Goal: Task Accomplishment & Management: Use online tool/utility

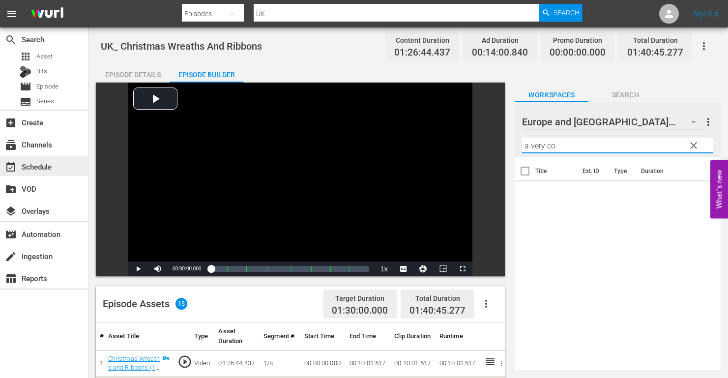
type input "a very co"
click at [47, 165] on div "event_available Schedule" at bounding box center [27, 165] width 55 height 9
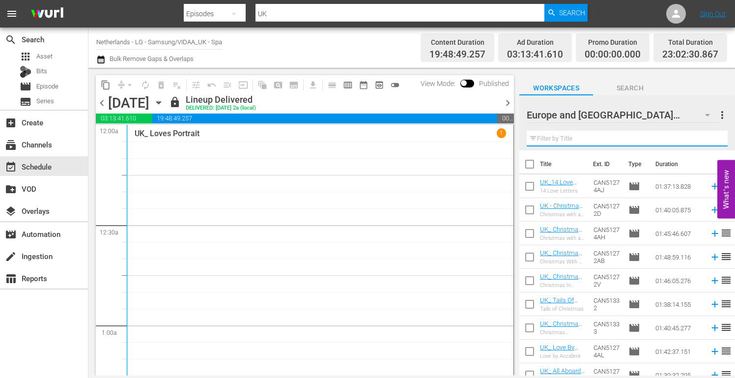
click at [546, 141] on input "text" at bounding box center [627, 139] width 201 height 16
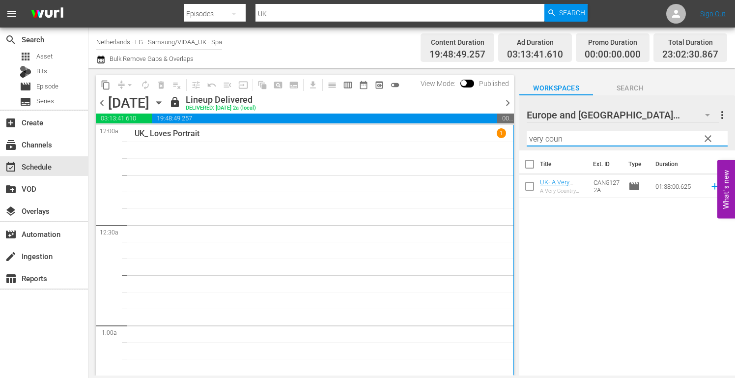
drag, startPoint x: 580, startPoint y: 140, endPoint x: 441, endPoint y: 135, distance: 139.1
click at [441, 135] on div "content_copy compress arrow_drop_down autorenew_outlined delete_forever_outline…" at bounding box center [411, 222] width 647 height 308
drag, startPoint x: 563, startPoint y: 139, endPoint x: 464, endPoint y: 139, distance: 99.7
click at [464, 139] on div "content_copy compress arrow_drop_down autorenew_outlined delete_forever_outline…" at bounding box center [411, 222] width 647 height 308
drag, startPoint x: 553, startPoint y: 140, endPoint x: 461, endPoint y: 134, distance: 92.5
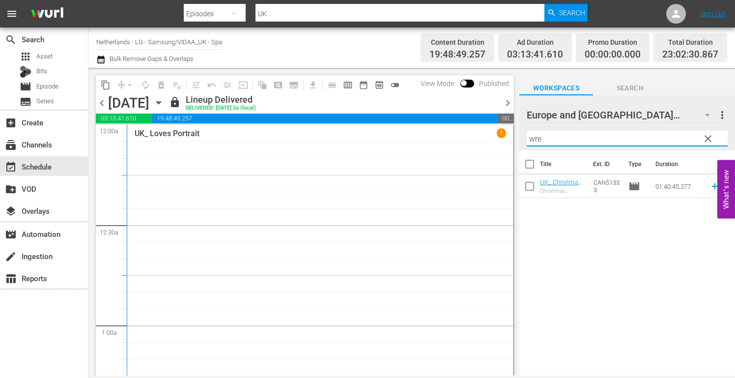
click at [461, 134] on div "content_copy compress arrow_drop_down autorenew_outlined delete_forever_outline…" at bounding box center [411, 222] width 647 height 308
drag, startPoint x: 558, startPoint y: 138, endPoint x: 422, endPoint y: 130, distance: 135.8
click at [422, 130] on div "content_copy compress arrow_drop_down autorenew_outlined delete_forever_outline…" at bounding box center [411, 222] width 647 height 308
click at [548, 138] on input "acc" at bounding box center [627, 139] width 201 height 16
drag, startPoint x: 548, startPoint y: 138, endPoint x: 516, endPoint y: 137, distance: 32.4
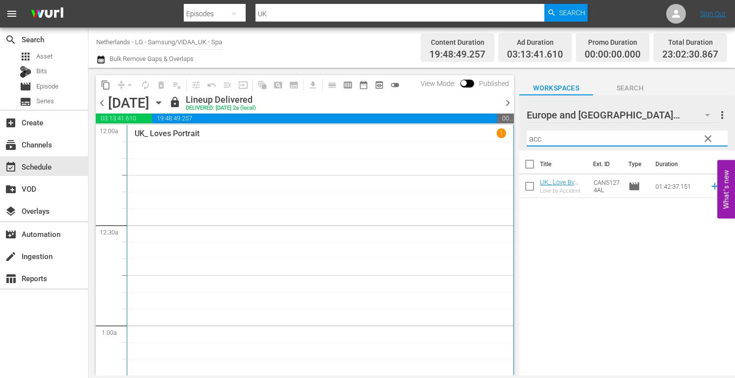
click at [516, 137] on div "content_copy compress arrow_drop_down autorenew_outlined delete_forever_outline…" at bounding box center [411, 222] width 647 height 308
drag, startPoint x: 538, startPoint y: 139, endPoint x: 430, endPoint y: 135, distance: 108.6
click at [430, 135] on div "content_copy compress arrow_drop_down autorenew_outlined delete_forever_outline…" at bounding box center [411, 222] width 647 height 308
type input "b"
